Goal: Task Accomplishment & Management: Manage account settings

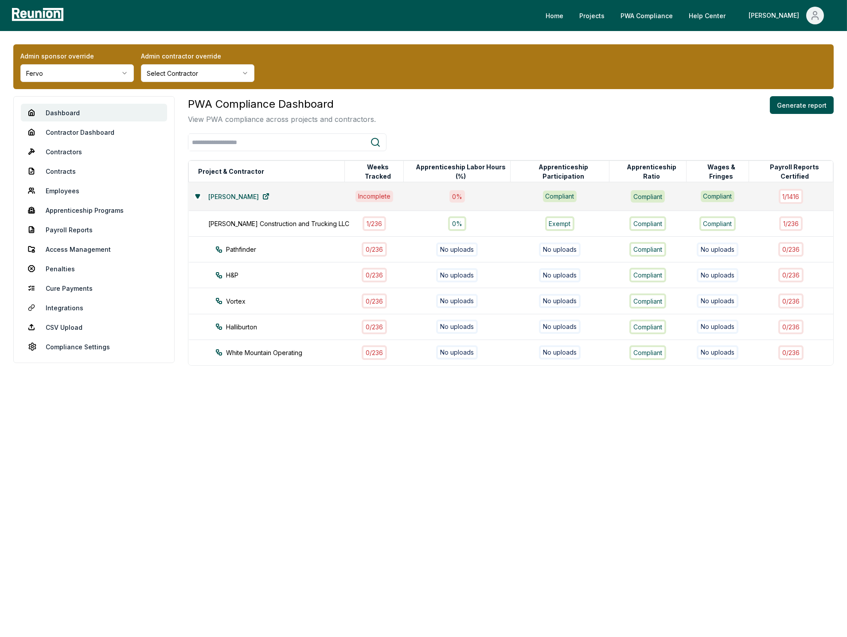
click at [91, 74] on html "Please visit us on your desktop We're working on making our marketplace mobile-…" at bounding box center [423, 318] width 847 height 637
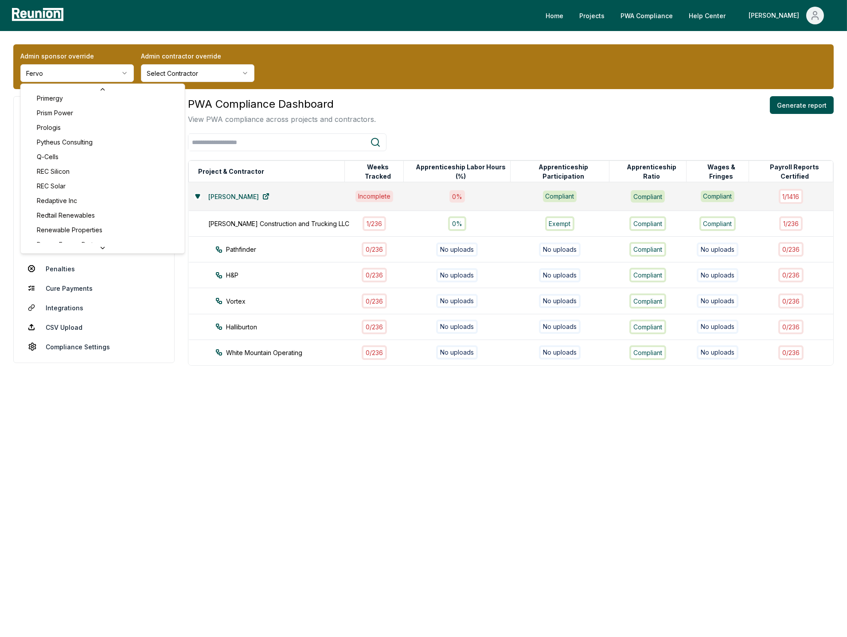
scroll to position [2888, 0]
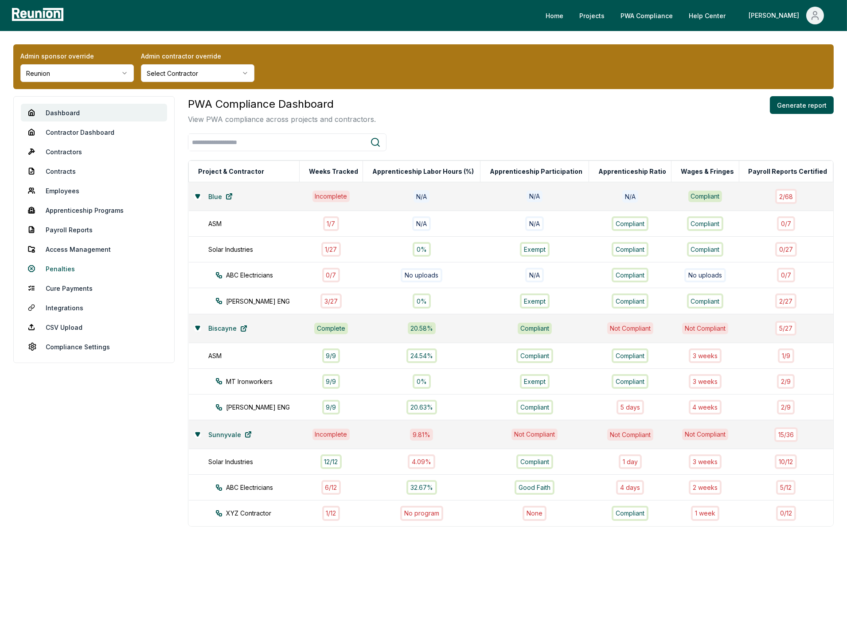
click at [58, 270] on link "Penalties" at bounding box center [94, 269] width 146 height 18
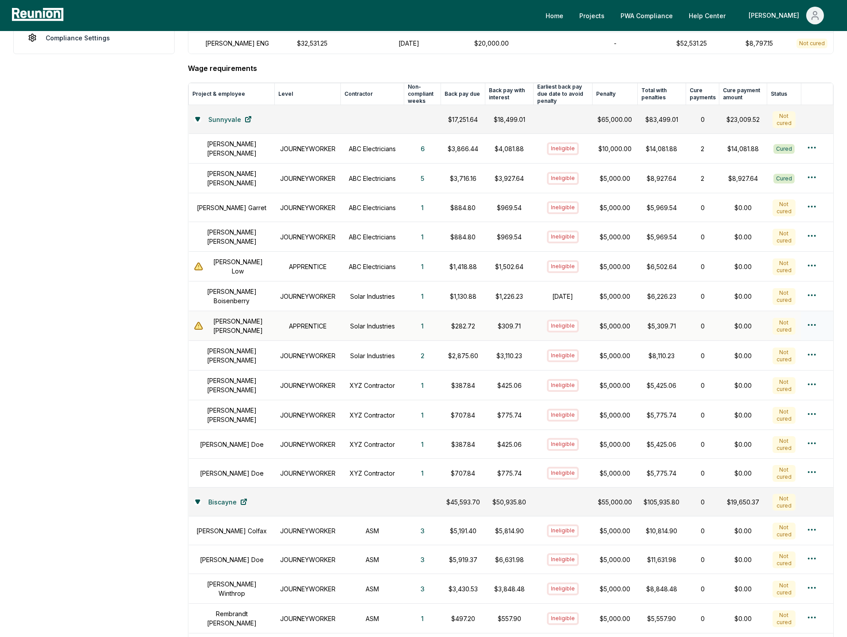
scroll to position [224, 0]
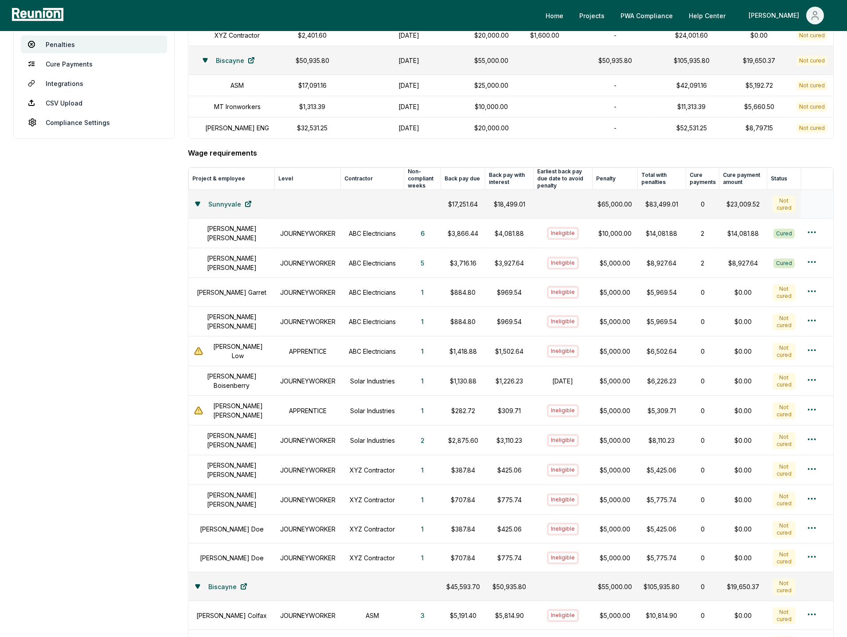
click at [197, 204] on icon at bounding box center [198, 204] width 4 height 4
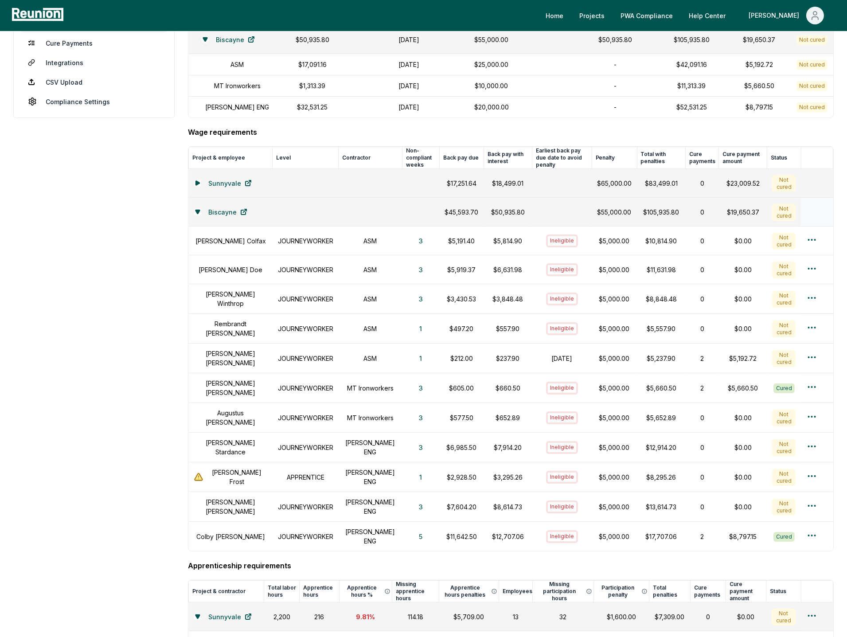
scroll to position [0, 0]
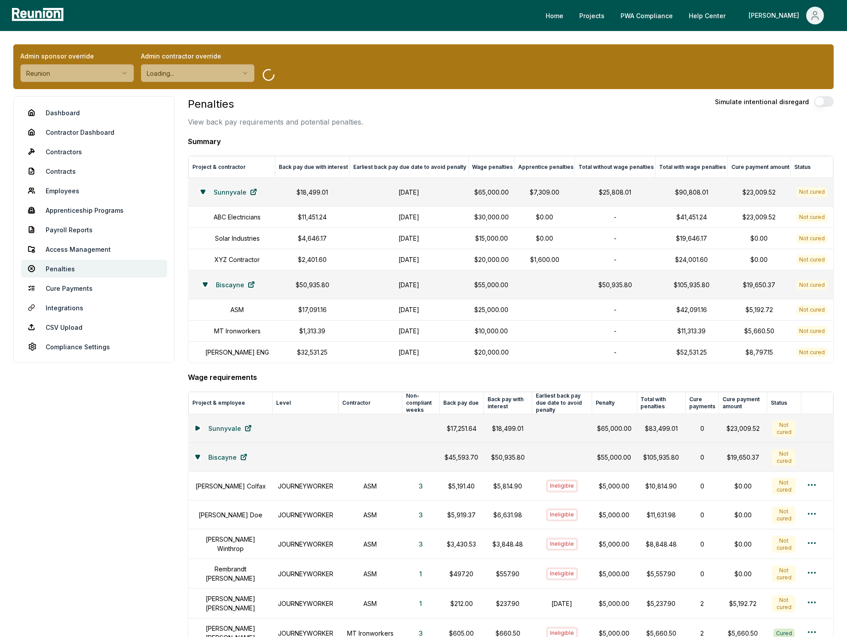
click at [150, 446] on aside "Dashboard Contractor Dashboard Contractors Contracts Employees Apprenticeship P…" at bounding box center [93, 561] width 161 height 930
click at [55, 117] on link "Dashboard" at bounding box center [94, 113] width 146 height 18
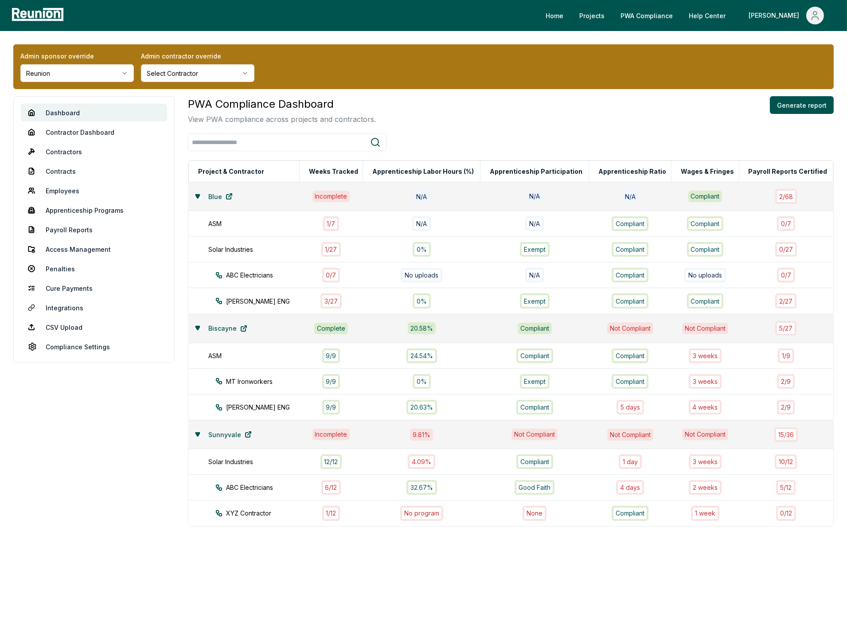
click at [506, 56] on div "Admin sponsor override Reunion Admin contractor override Select Contractor" at bounding box center [423, 66] width 821 height 45
click at [57, 268] on link "Penalties" at bounding box center [94, 269] width 146 height 18
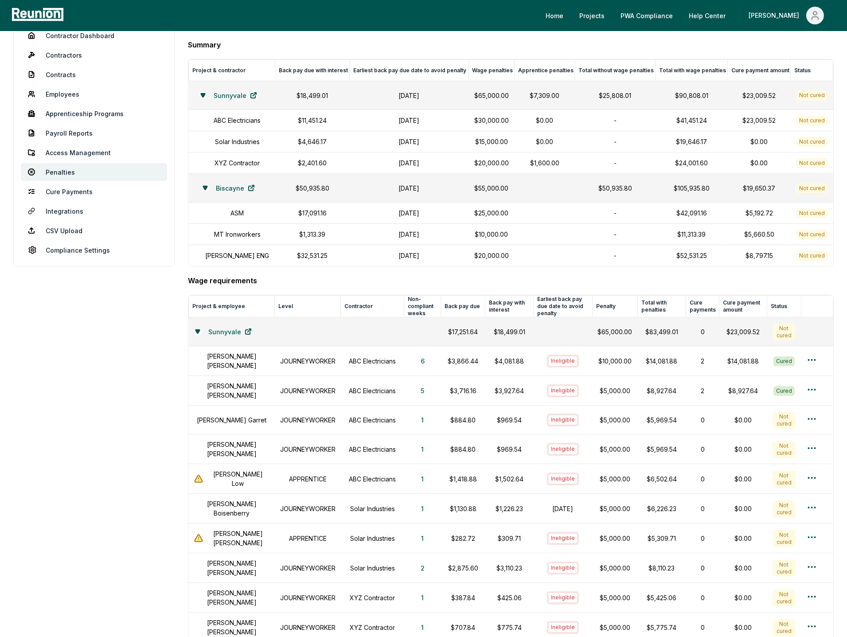
scroll to position [108, 0]
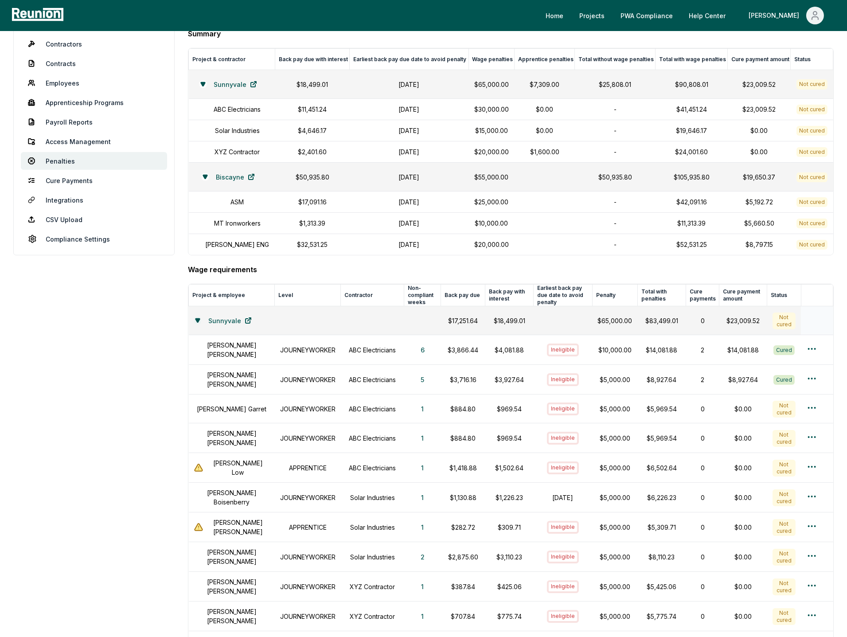
click at [198, 321] on icon at bounding box center [198, 321] width 4 height 4
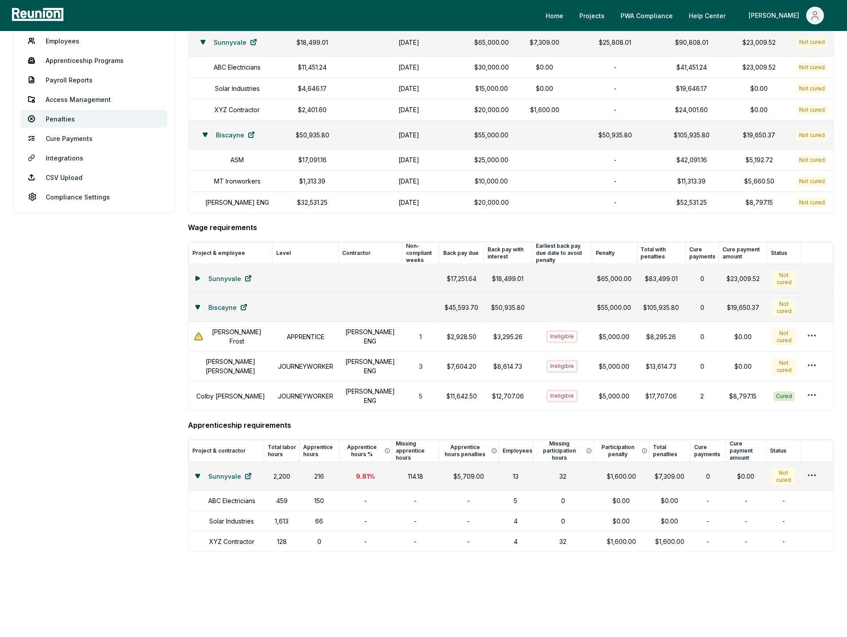
scroll to position [149, 0]
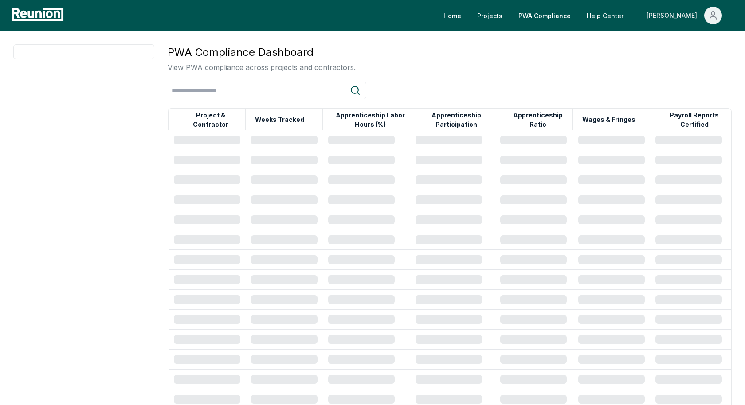
click at [712, 13] on icon "Main" at bounding box center [713, 15] width 11 height 11
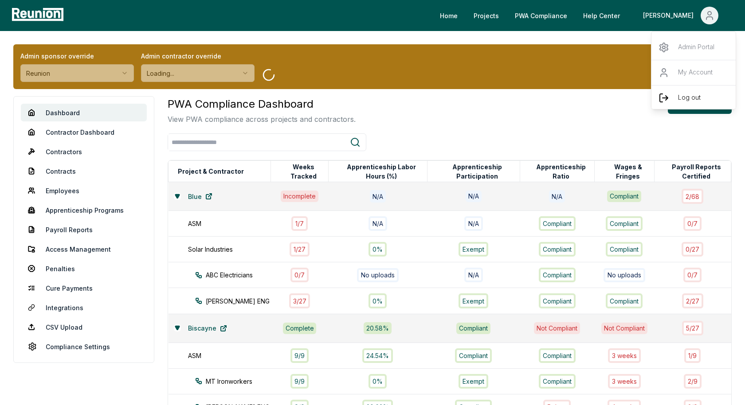
click at [674, 98] on div "Log out" at bounding box center [693, 97] width 85 height 25
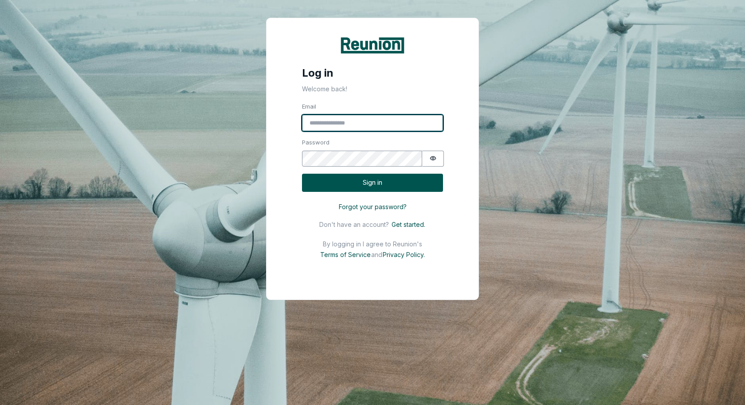
click at [338, 129] on input "Email" at bounding box center [372, 123] width 141 height 17
type input "**********"
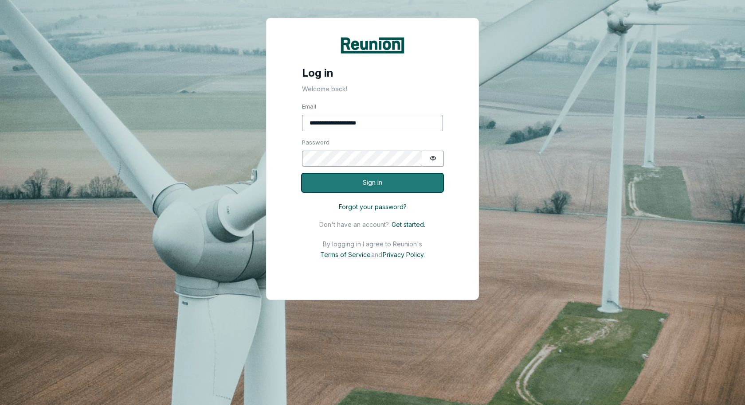
click at [384, 182] on button "Sign in" at bounding box center [372, 183] width 141 height 18
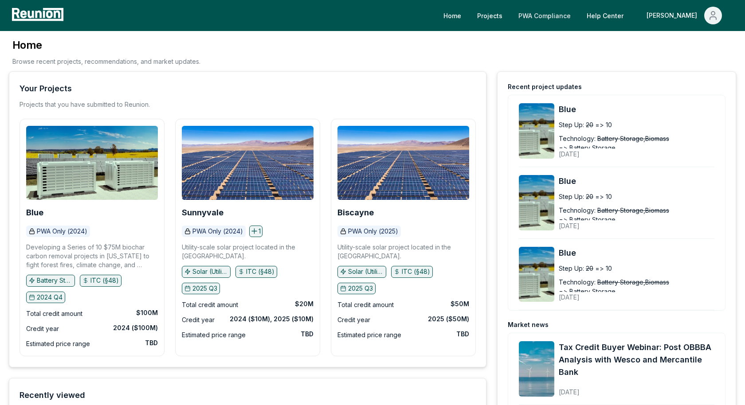
click at [578, 16] on link "PWA Compliance" at bounding box center [544, 16] width 67 height 18
click at [489, 69] on div "Home Browse recent projects, recommendations, and market updates." at bounding box center [372, 54] width 727 height 33
